Goal: Information Seeking & Learning: Learn about a topic

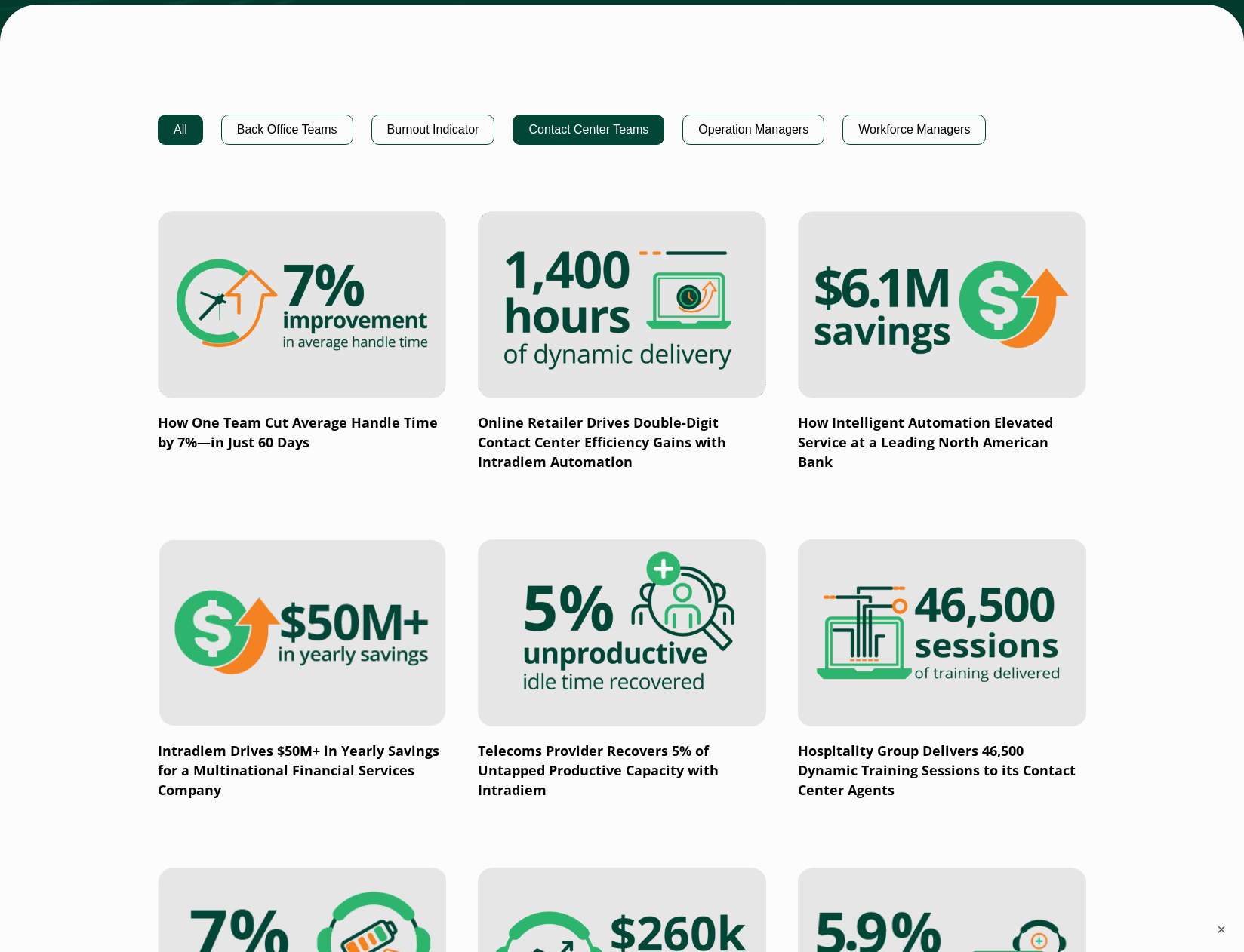
click at [619, 126] on button "Contact Center Teams" at bounding box center [588, 130] width 151 height 30
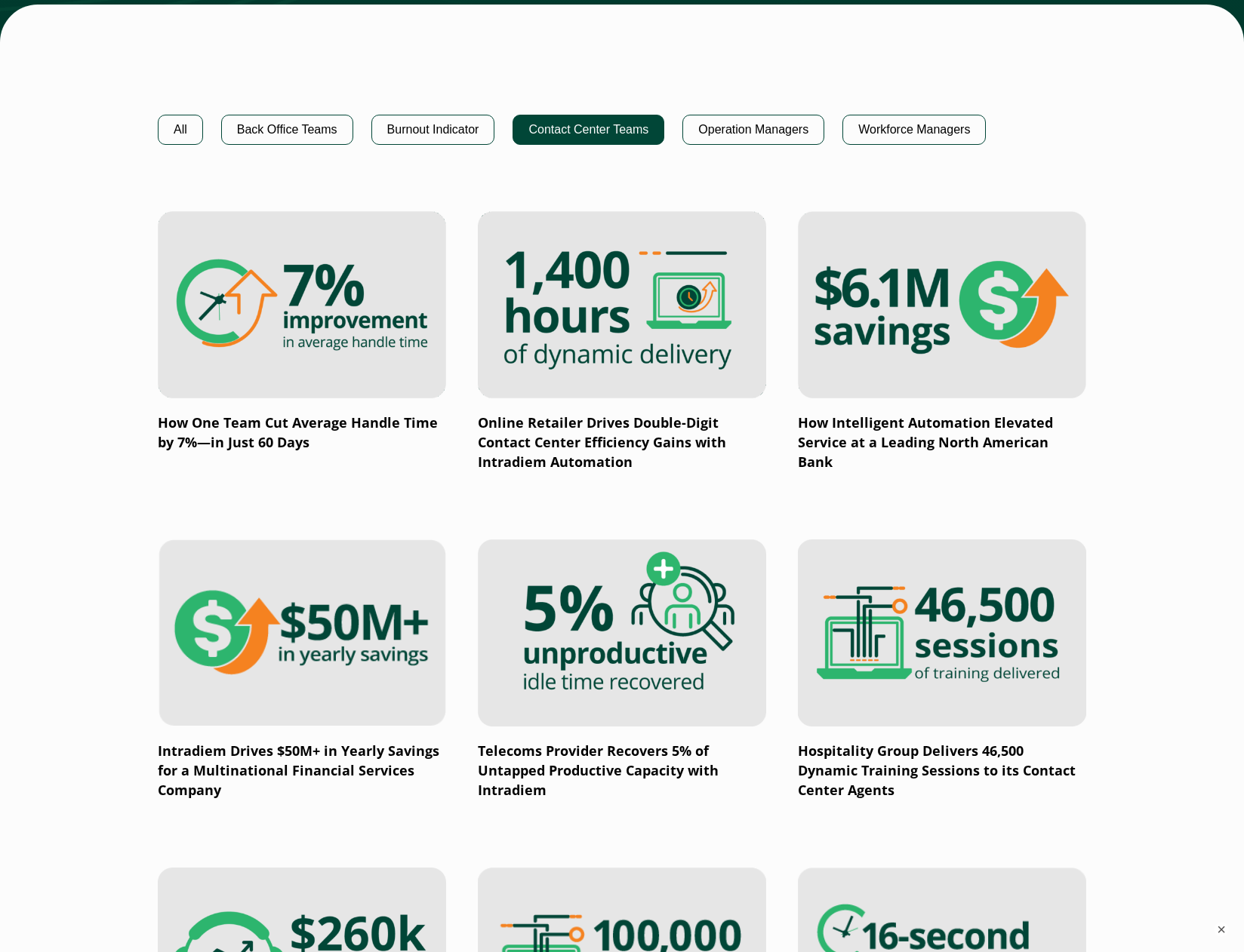
scroll to position [979, 0]
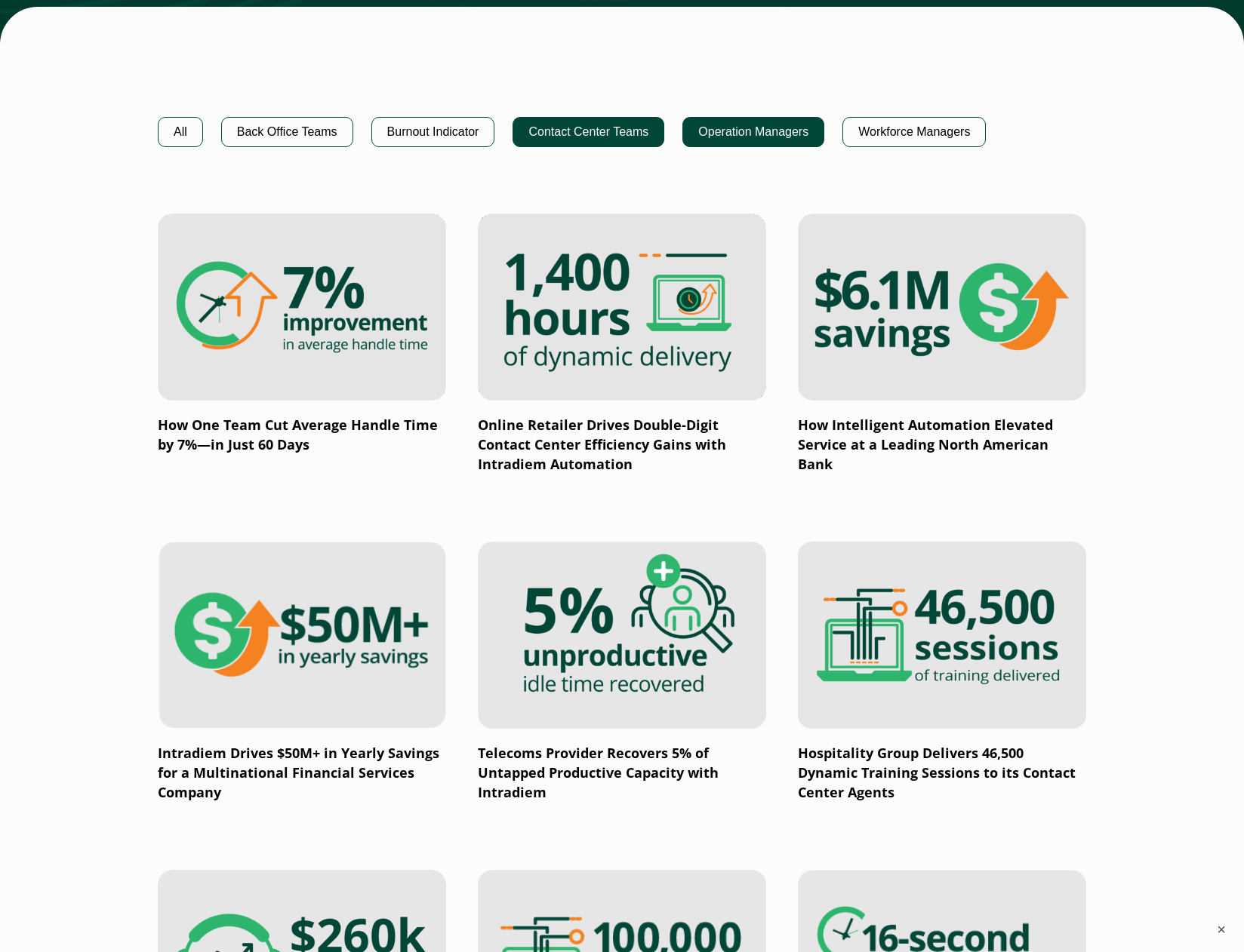
click at [780, 143] on button "Operation Managers" at bounding box center [753, 132] width 142 height 30
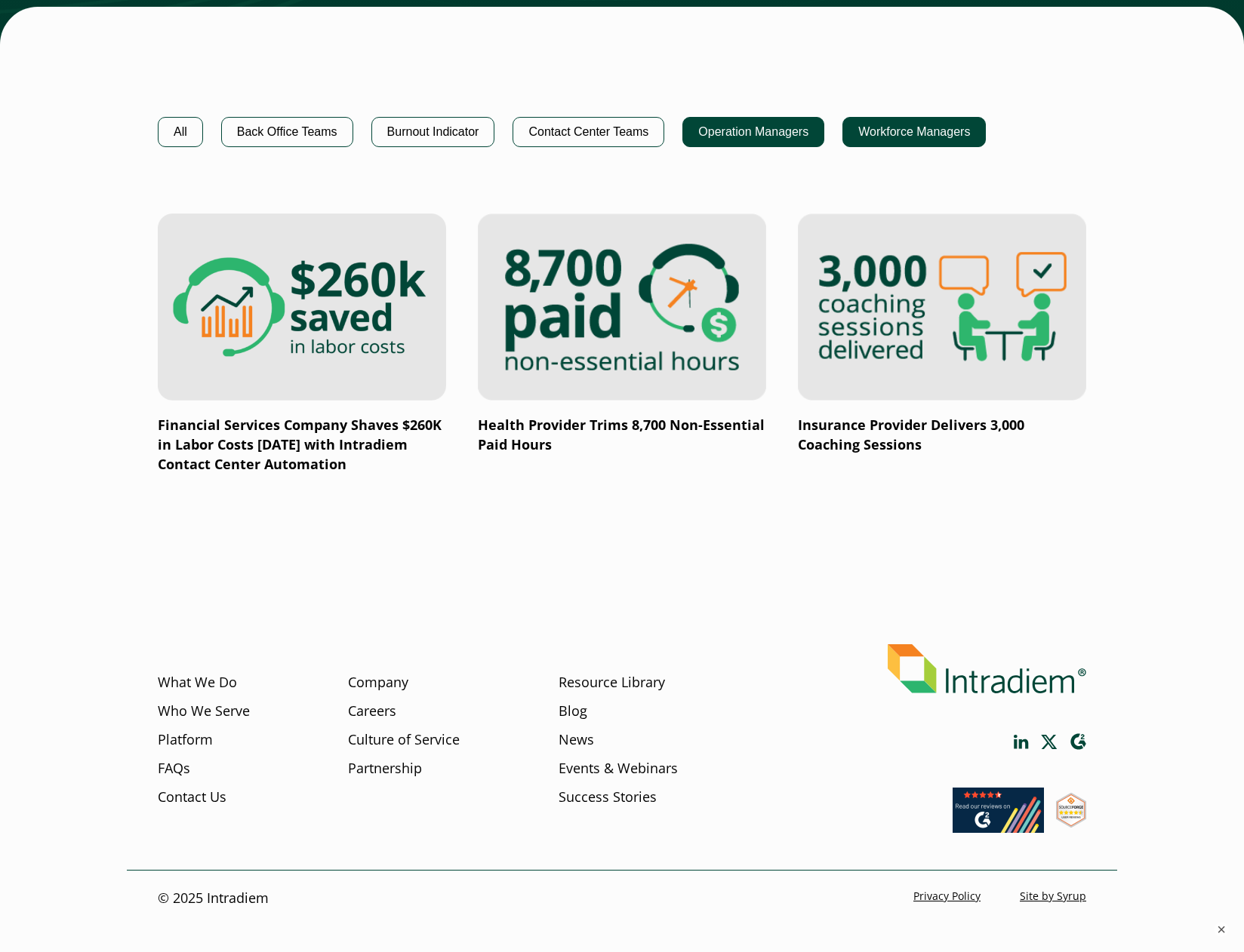
click at [904, 139] on button "Workforce Managers" at bounding box center [913, 132] width 143 height 30
click at [432, 125] on button "Burnout Indicator" at bounding box center [433, 132] width 123 height 30
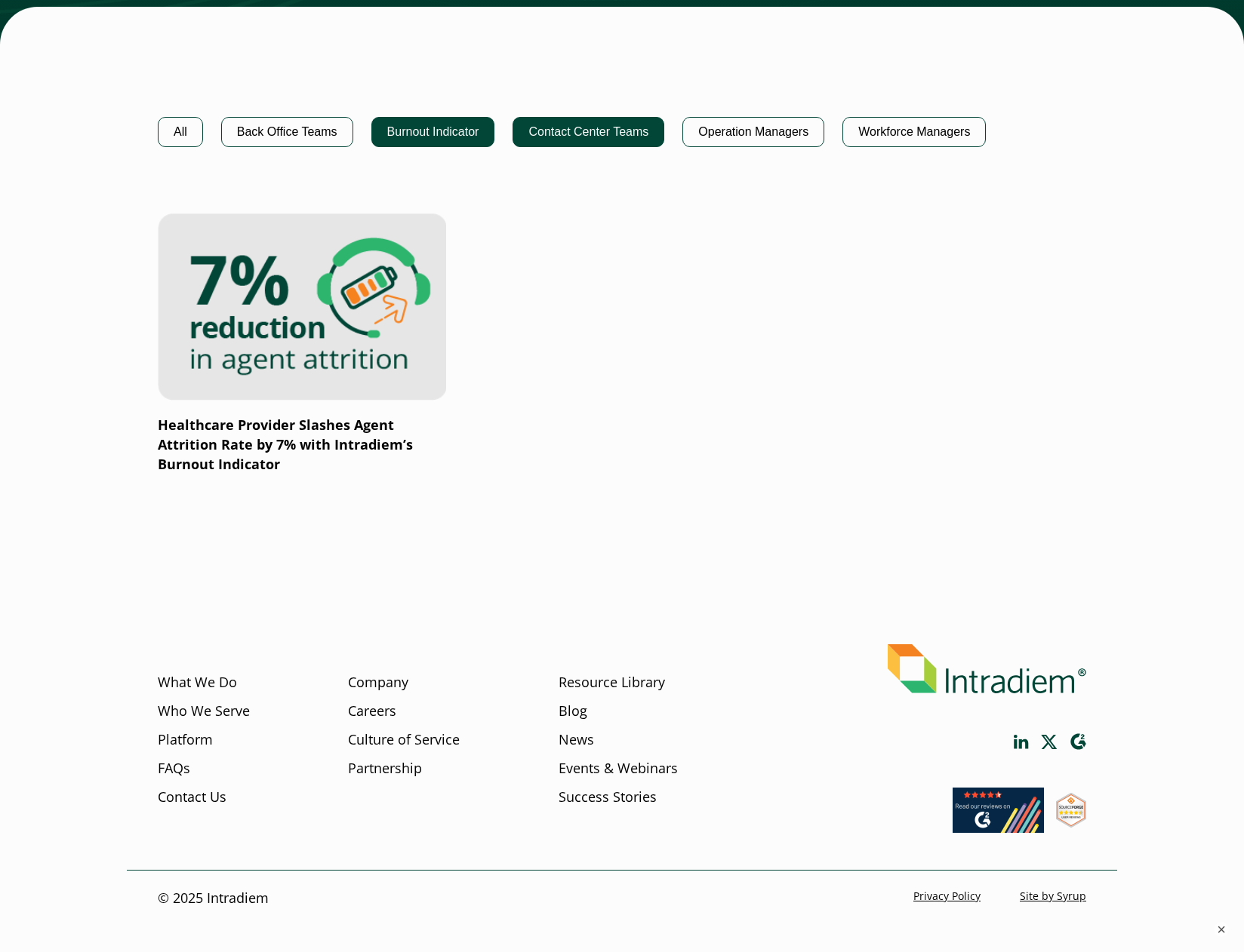
click at [570, 142] on button "Contact Center Teams" at bounding box center [588, 132] width 151 height 30
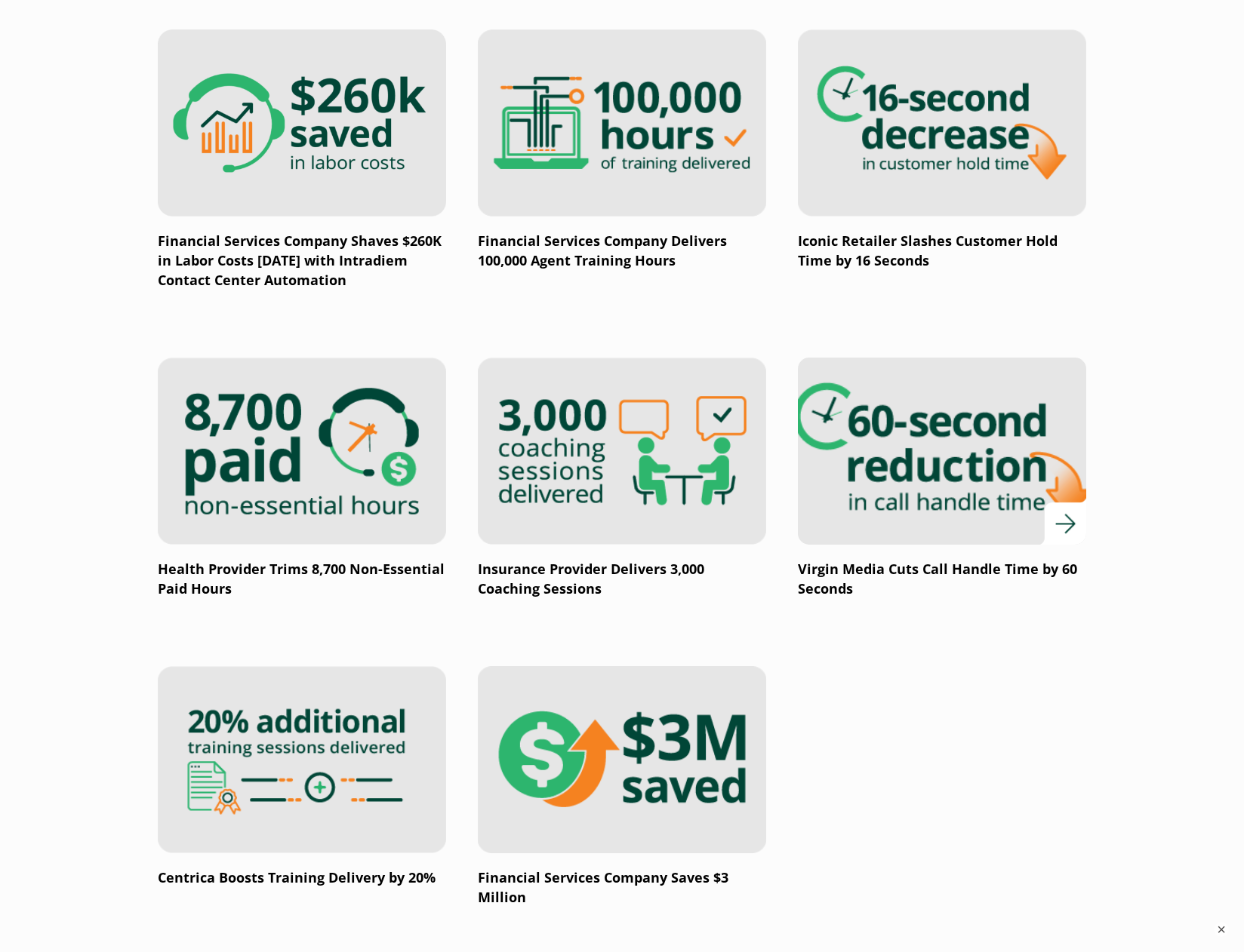
scroll to position [1895, 0]
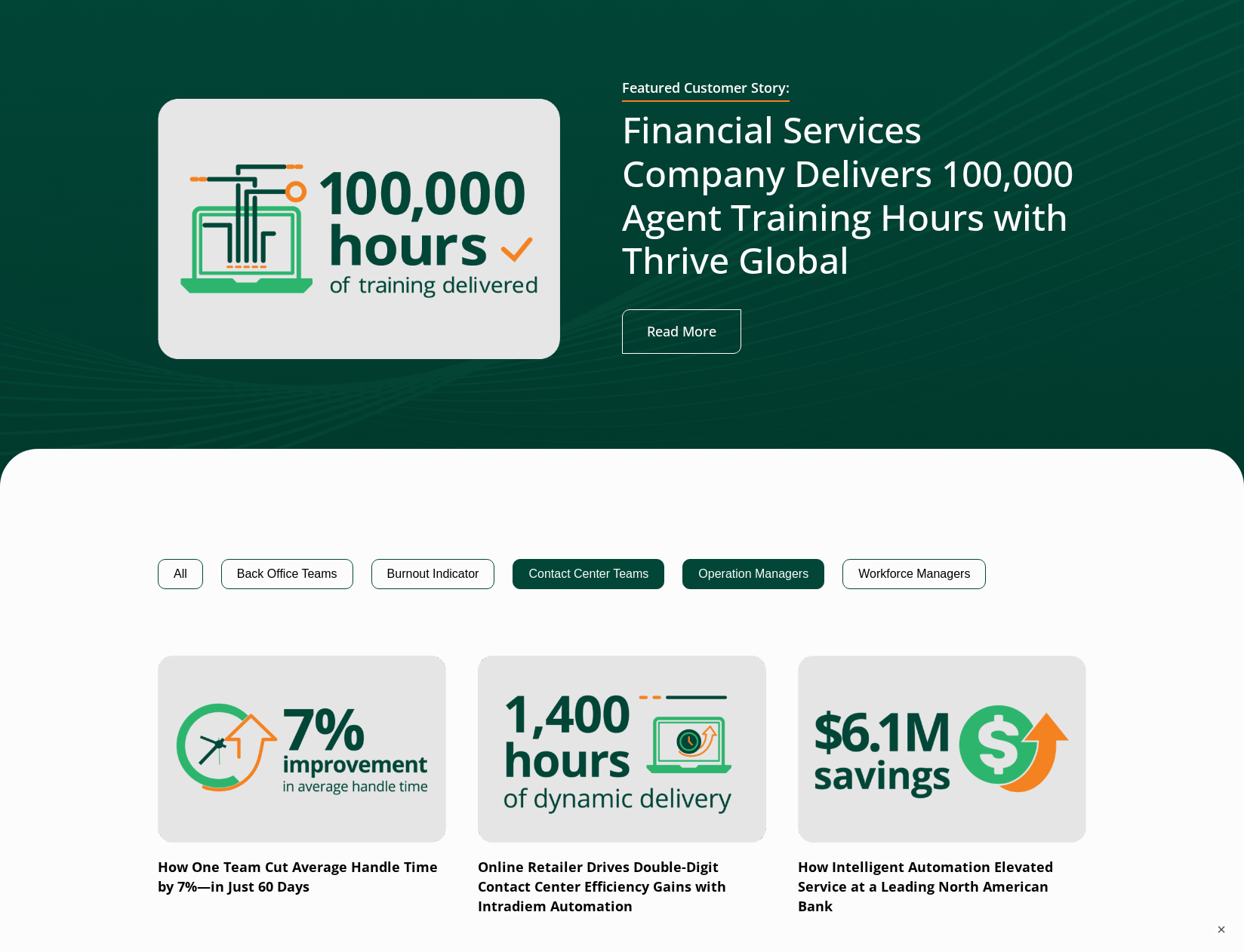
click at [763, 564] on button "Operation Managers" at bounding box center [753, 575] width 142 height 30
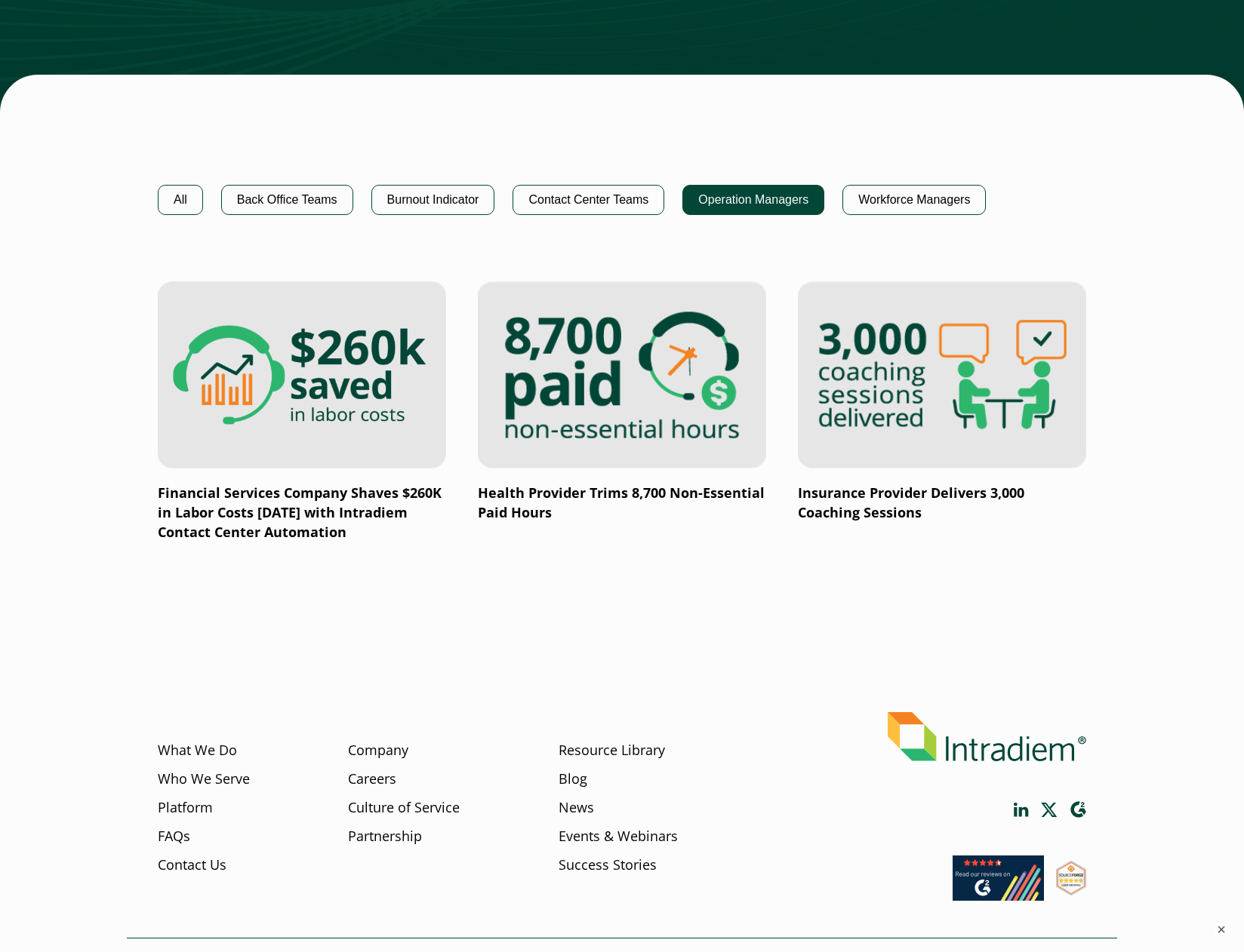
scroll to position [914, 0]
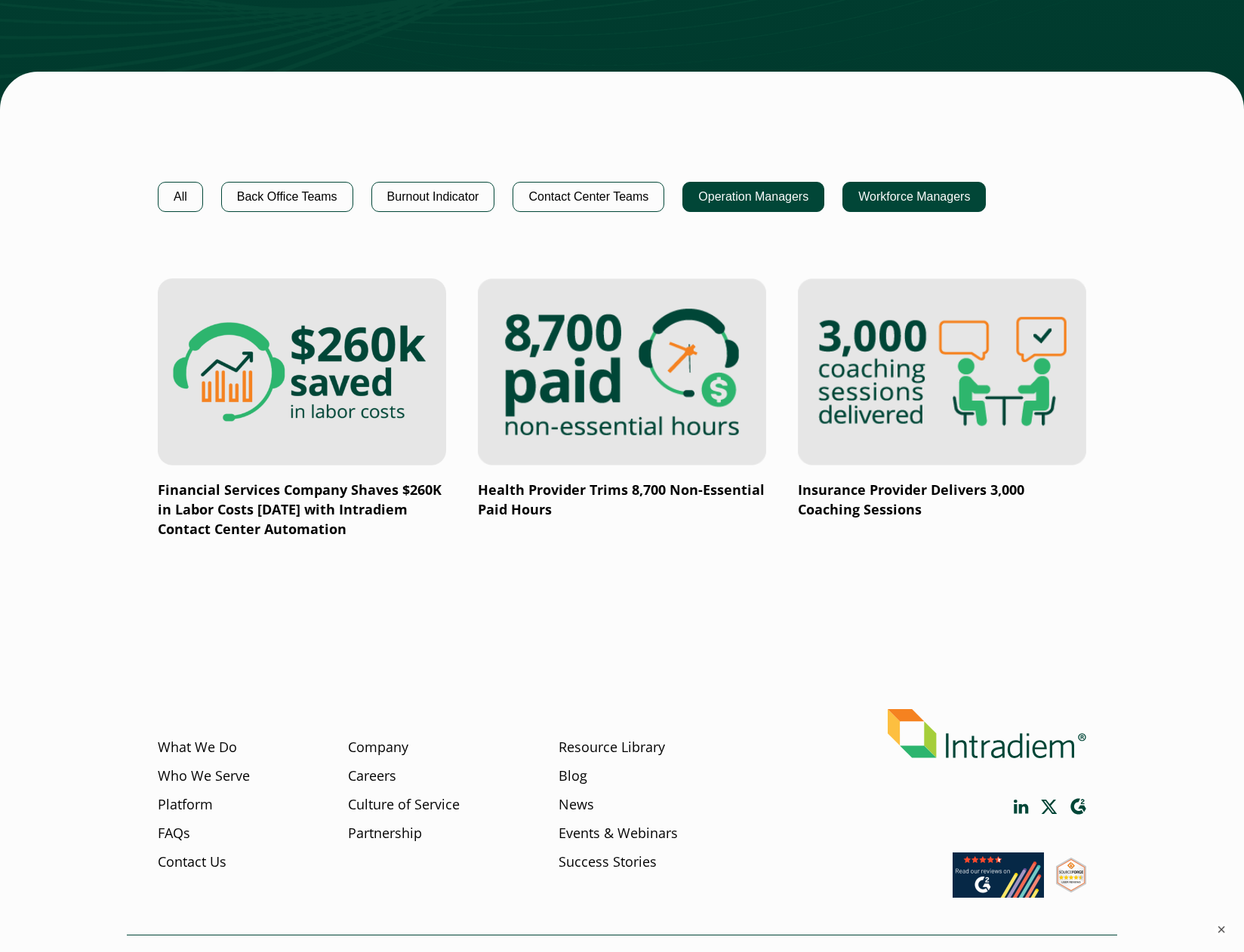
click at [914, 199] on button "Workforce Managers" at bounding box center [913, 197] width 143 height 30
click at [912, 197] on button "Workforce Managers" at bounding box center [913, 197] width 143 height 30
click at [189, 194] on button "All" at bounding box center [180, 197] width 45 height 30
